Goal: Task Accomplishment & Management: Manage account settings

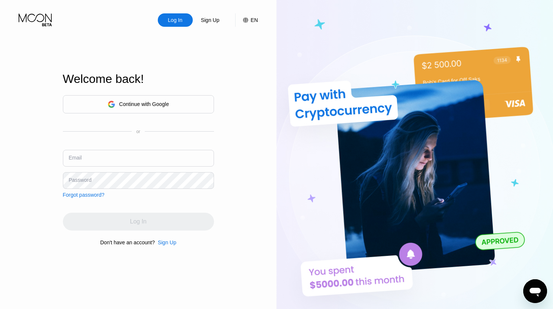
click at [156, 102] on div "Continue with Google" at bounding box center [144, 104] width 50 height 6
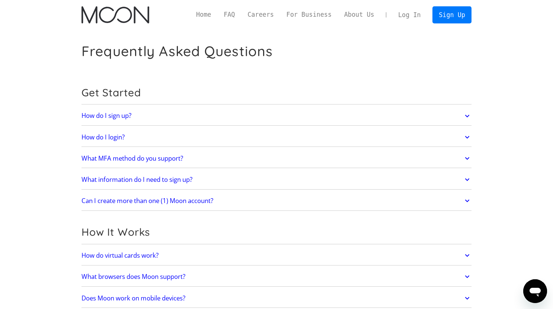
click at [416, 14] on link "Log In" at bounding box center [409, 15] width 35 height 16
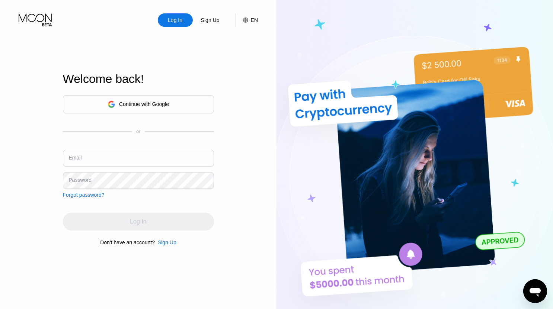
click at [179, 102] on div "Continue with Google" at bounding box center [138, 104] width 151 height 18
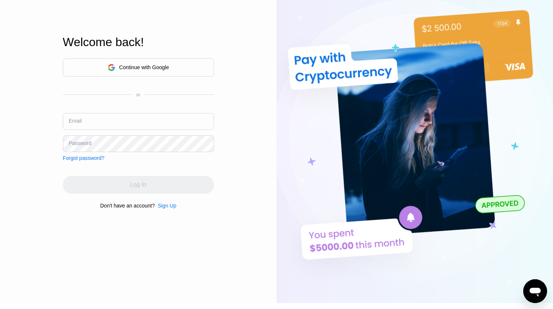
scroll to position [37, 0]
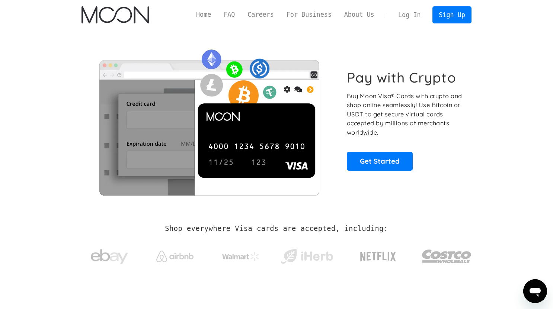
click at [413, 12] on link "Log In" at bounding box center [409, 15] width 35 height 16
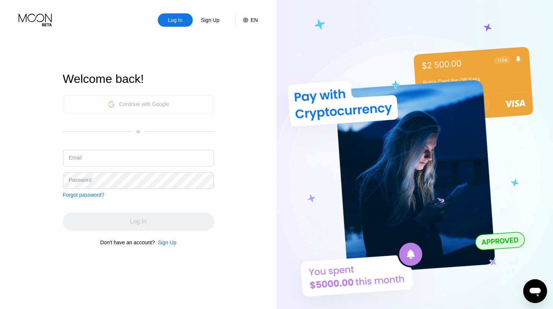
click at [155, 97] on div "Continue with Google" at bounding box center [138, 104] width 151 height 18
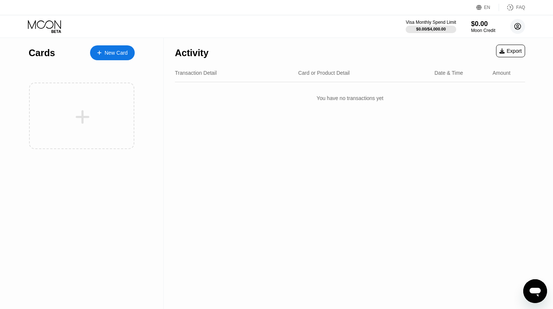
click at [516, 26] on circle at bounding box center [517, 26] width 15 height 15
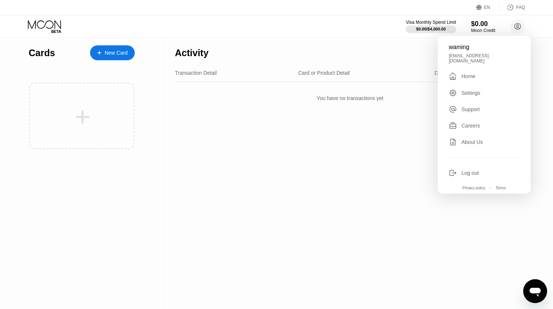
click at [252, 143] on div "Activity Export Transaction Detail Card or Product Detail Date & Time Amount Yo…" at bounding box center [350, 173] width 373 height 271
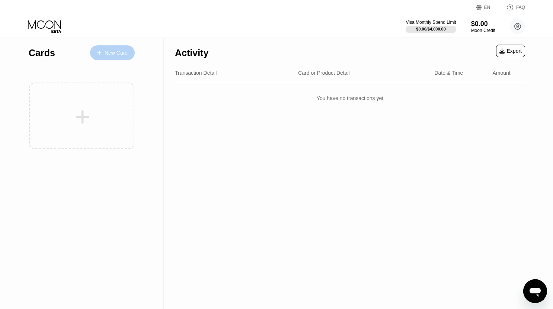
click at [120, 51] on div "New Card" at bounding box center [116, 53] width 23 height 6
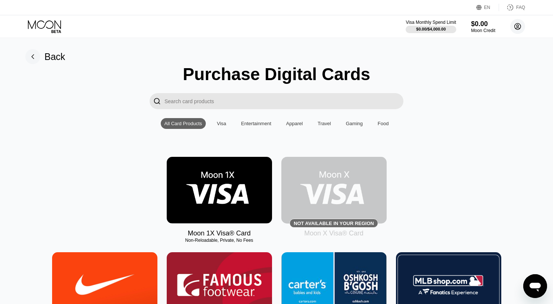
click at [514, 25] on circle at bounding box center [517, 26] width 15 height 15
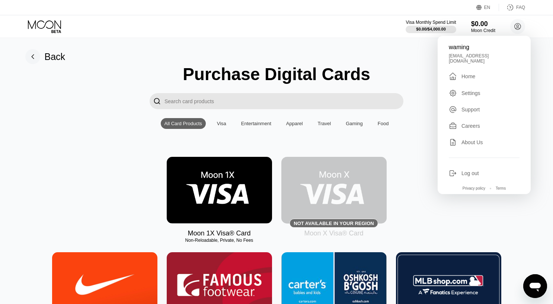
click at [467, 170] on div "Log out" at bounding box center [470, 173] width 17 height 6
